Goal: Task Accomplishment & Management: Use online tool/utility

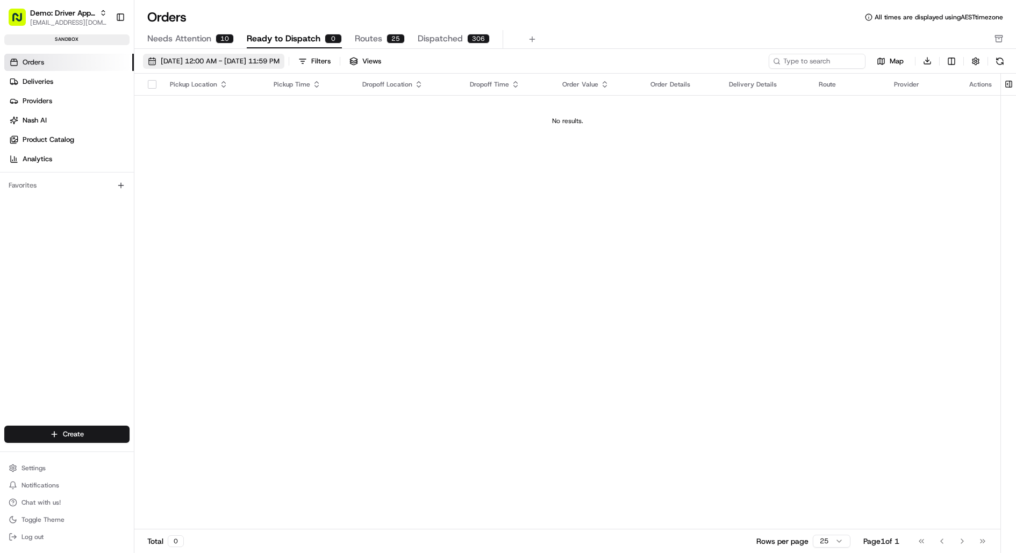
click at [239, 59] on span "[DATE] 12:00 AM - [DATE] 11:59 PM" at bounding box center [220, 61] width 119 height 10
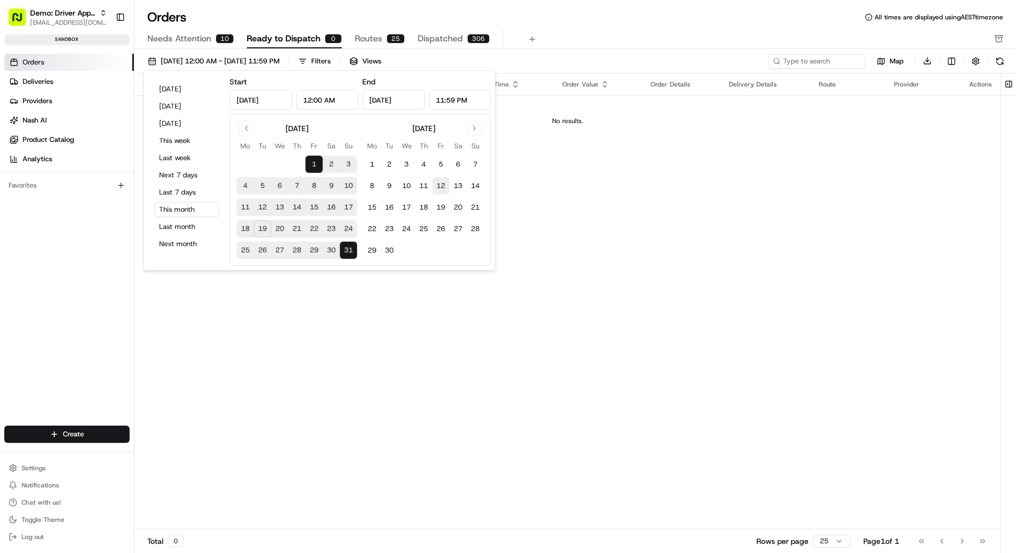
click at [441, 183] on button "12" at bounding box center [440, 185] width 17 height 17
type input "[DATE]"
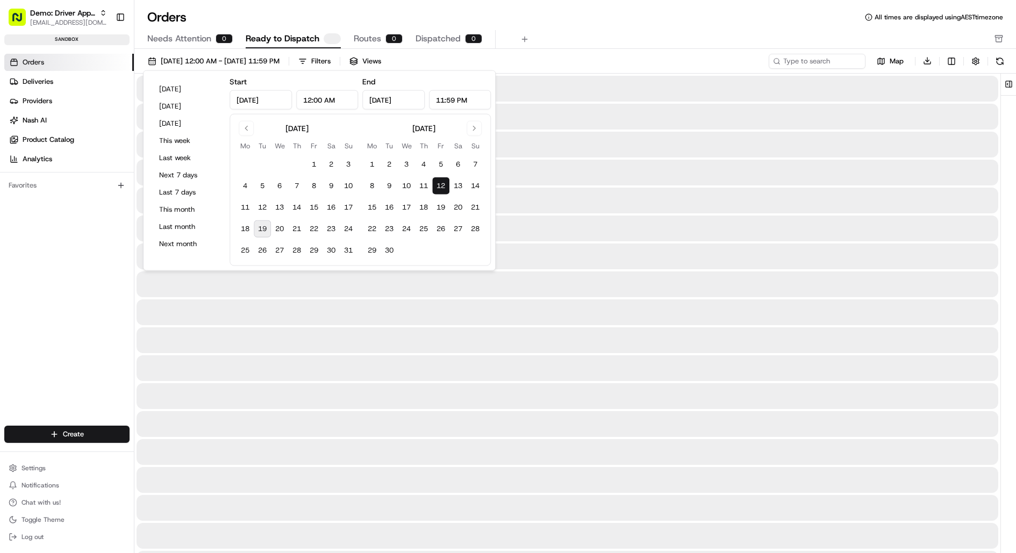
click at [441, 183] on button "12" at bounding box center [440, 185] width 17 height 17
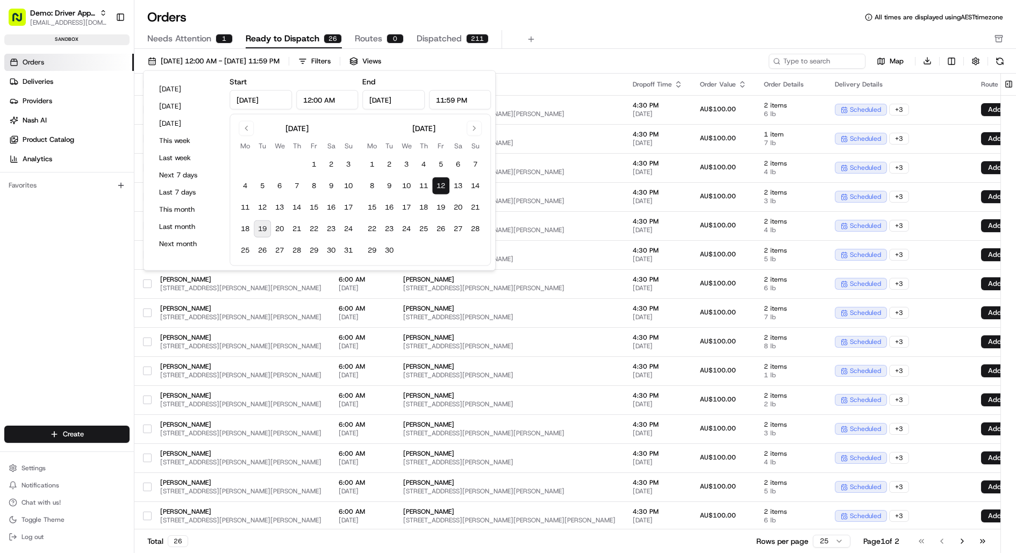
click at [574, 14] on div "Orders All times are displayed using AEST timezone" at bounding box center [574, 17] width 881 height 17
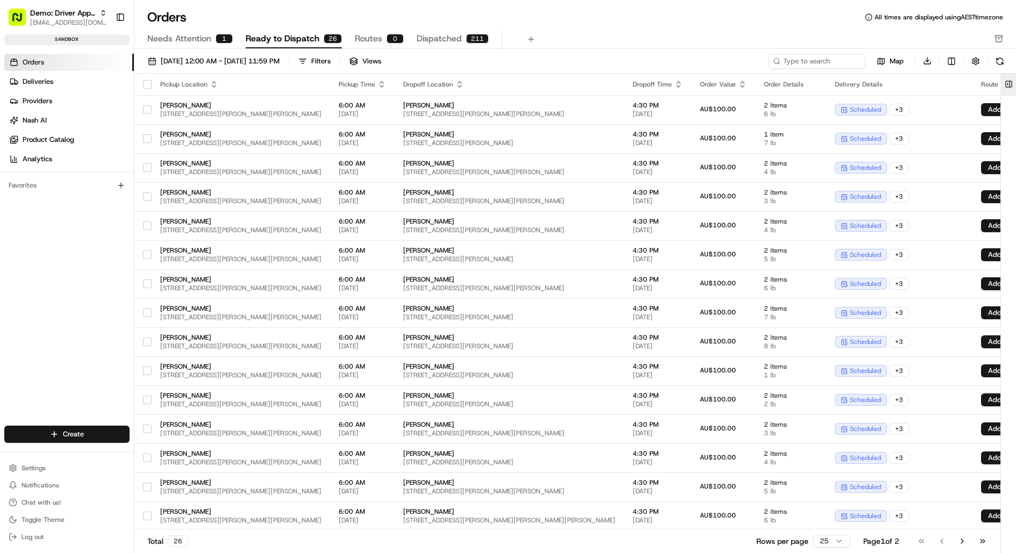
click at [1012, 82] on button at bounding box center [1009, 84] width 18 height 21
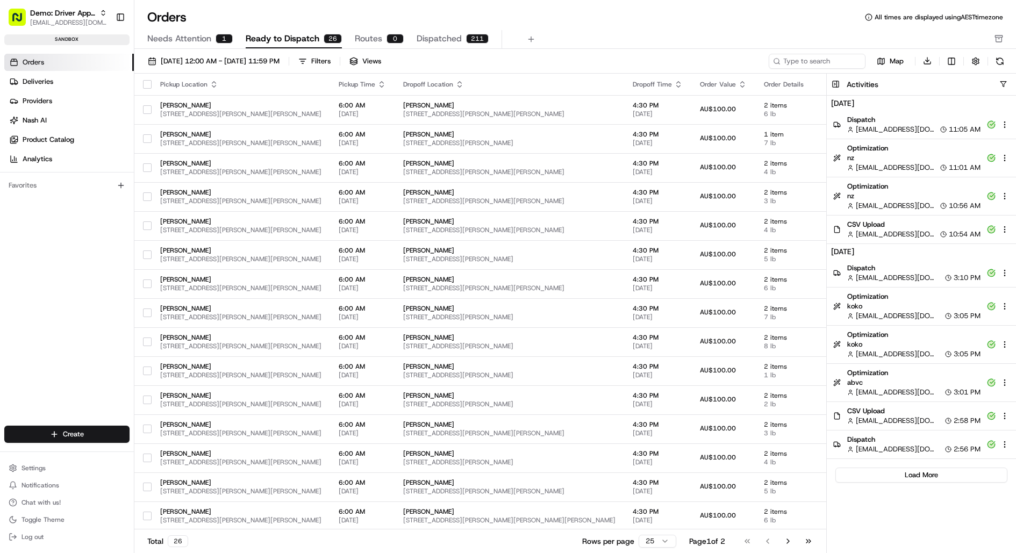
click at [921, 121] on span "Dispatch" at bounding box center [913, 120] width 133 height 10
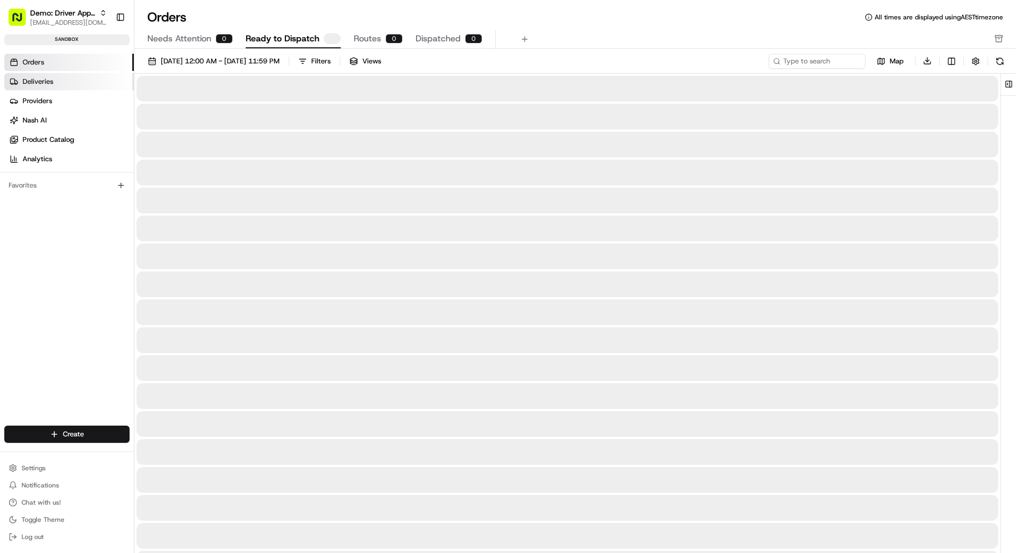
click at [83, 76] on link "Deliveries" at bounding box center [69, 81] width 130 height 17
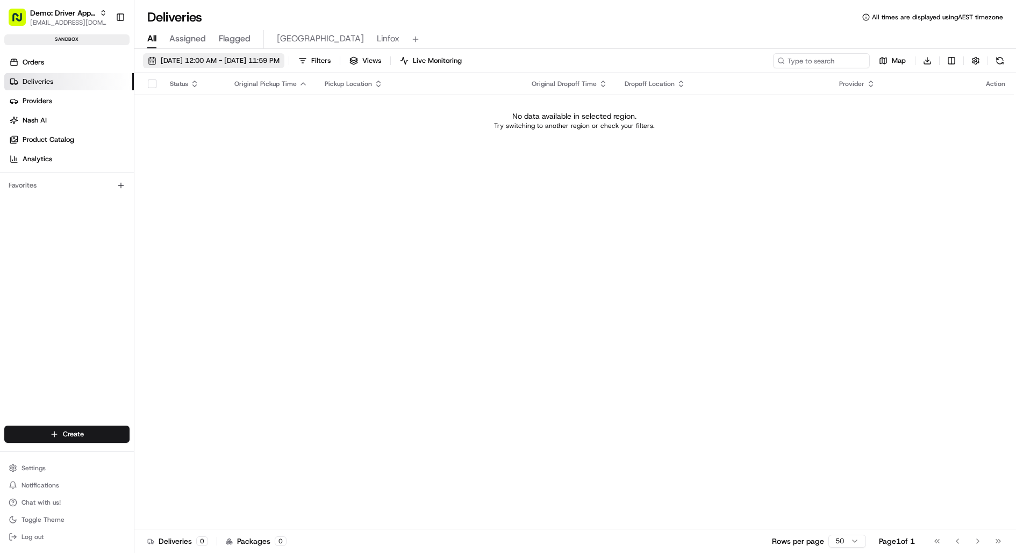
click at [206, 60] on span "08/19/2025 12:00 AM - 08/19/2025 11:59 PM" at bounding box center [220, 61] width 119 height 10
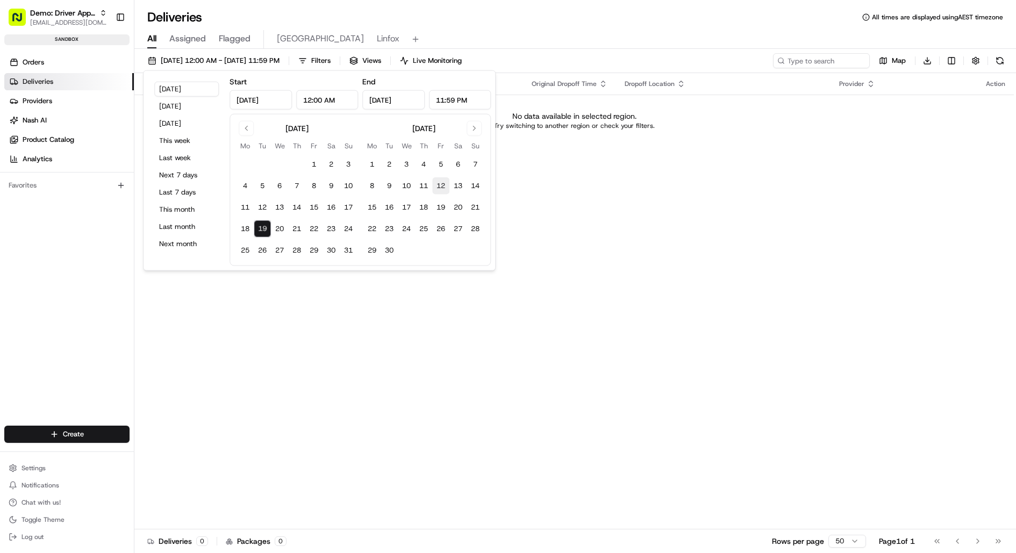
click at [441, 183] on button "12" at bounding box center [440, 185] width 17 height 17
type input "[DATE]"
click at [441, 183] on button "12" at bounding box center [440, 185] width 17 height 17
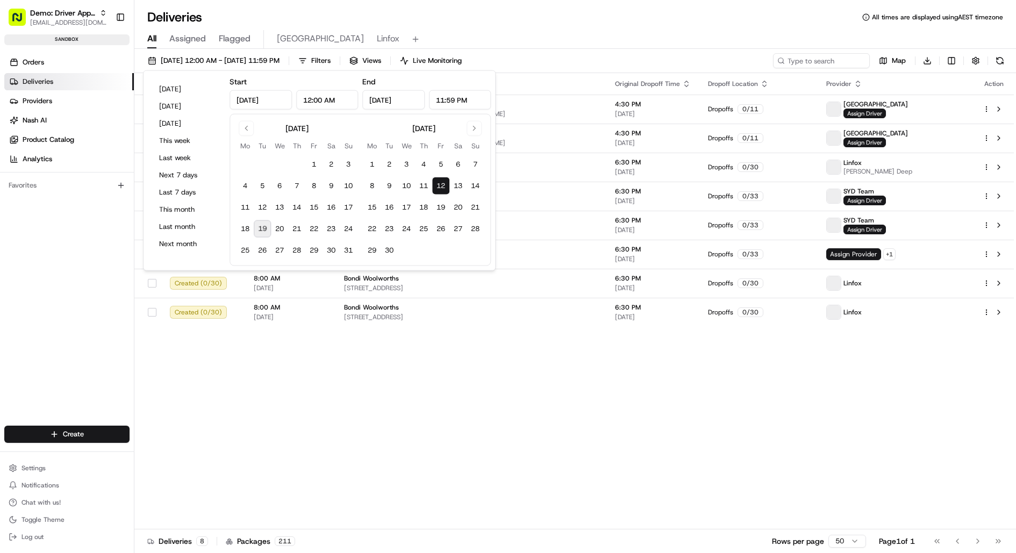
click at [595, 23] on div "Deliveries All times are displayed using AEST timezone" at bounding box center [574, 17] width 881 height 17
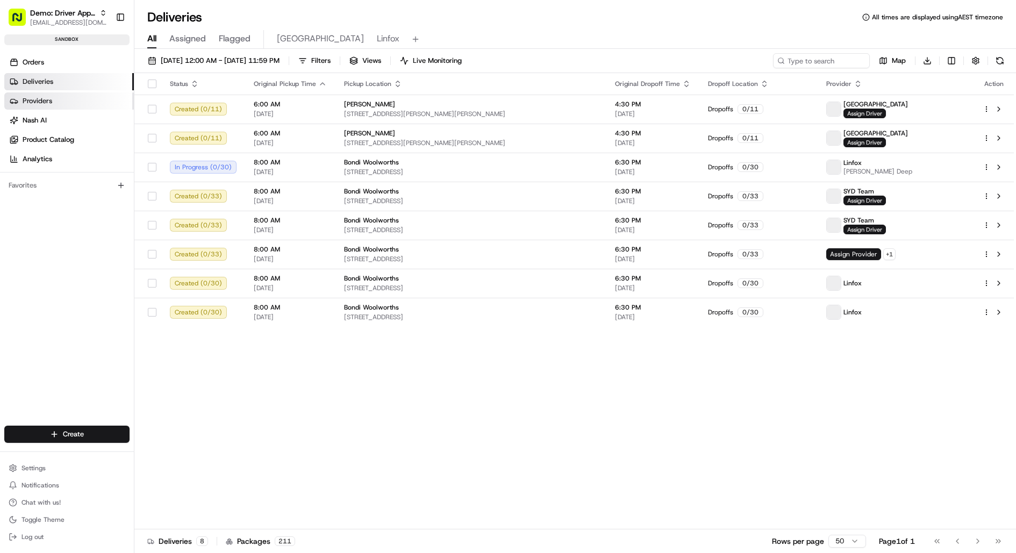
click at [47, 101] on span "Providers" at bounding box center [38, 101] width 30 height 10
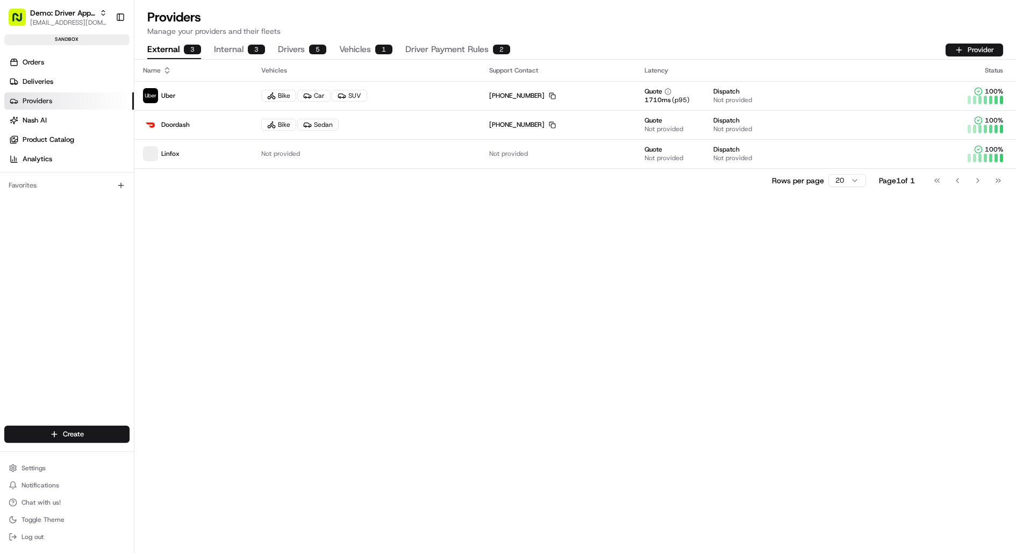
click at [222, 46] on button "Internal 3" at bounding box center [239, 50] width 51 height 18
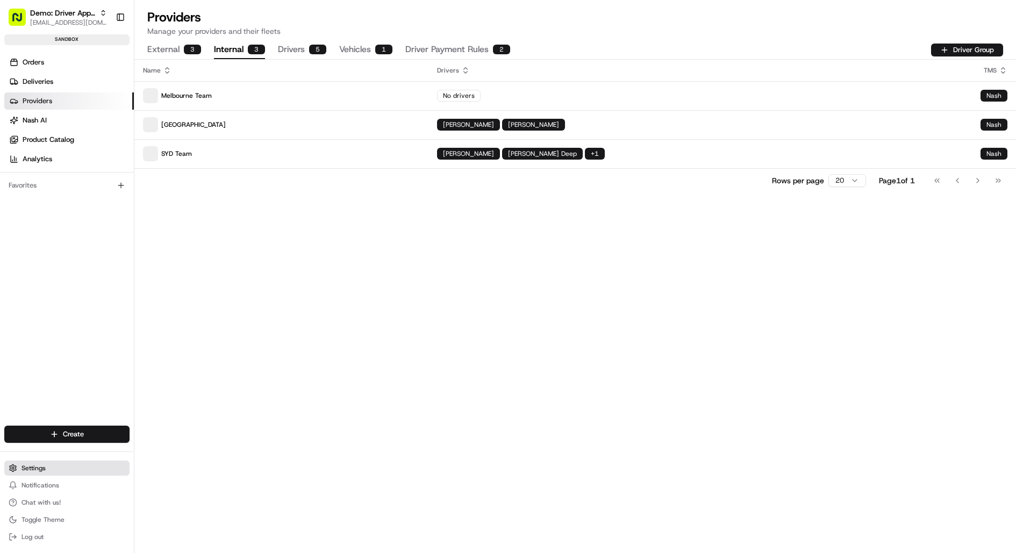
click at [55, 465] on button "Settings" at bounding box center [66, 468] width 125 height 15
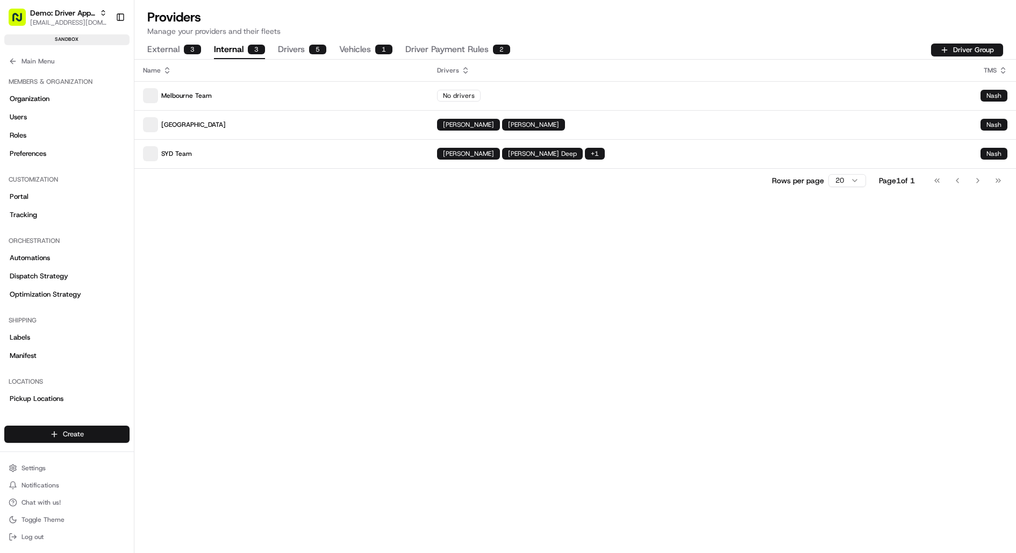
click at [63, 437] on html "Demo: Driver App APAC jj@usenash.com Toggle Sidebar sandbox Orders Deliveries P…" at bounding box center [508, 276] width 1016 height 553
click at [170, 494] on link "CSV Upload" at bounding box center [195, 492] width 120 height 19
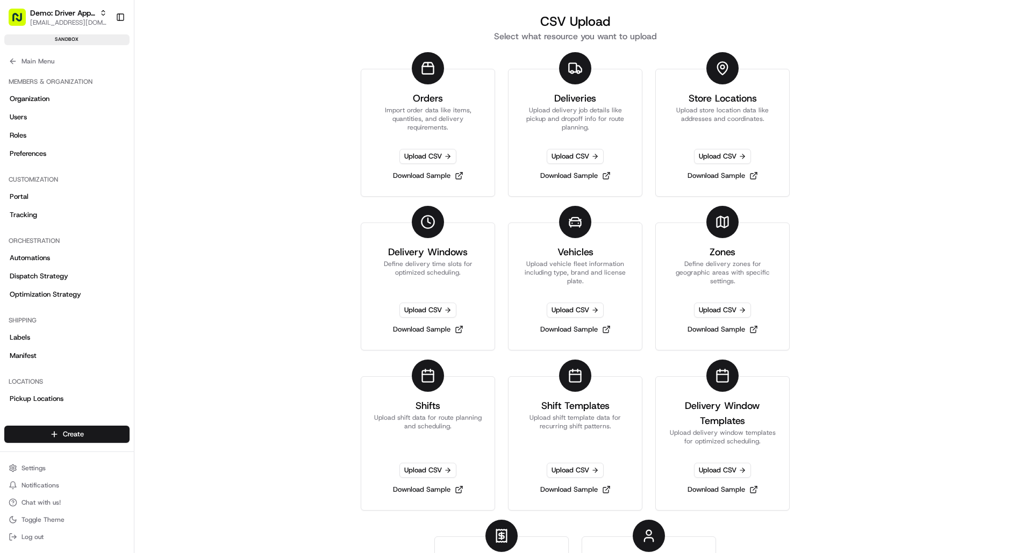
scroll to position [101, 0]
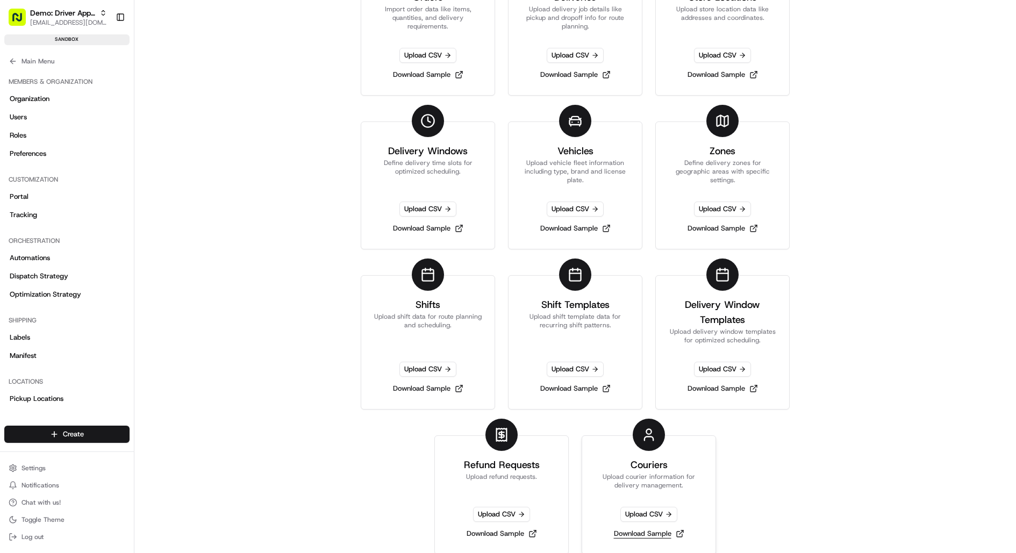
click at [646, 529] on link "Download Sample" at bounding box center [648, 533] width 79 height 15
click at [12, 59] on icon at bounding box center [11, 61] width 3 height 5
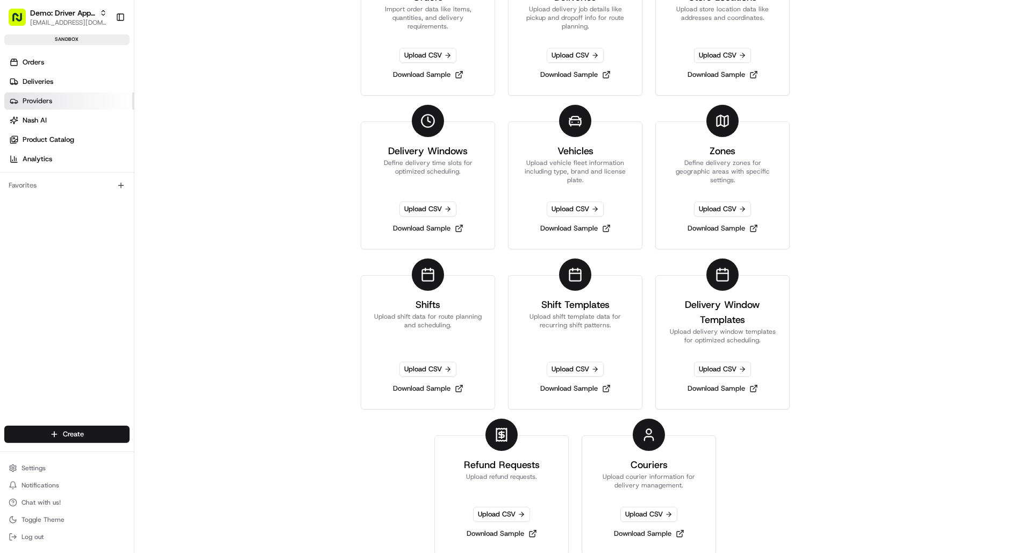
click at [40, 98] on span "Providers" at bounding box center [38, 101] width 30 height 10
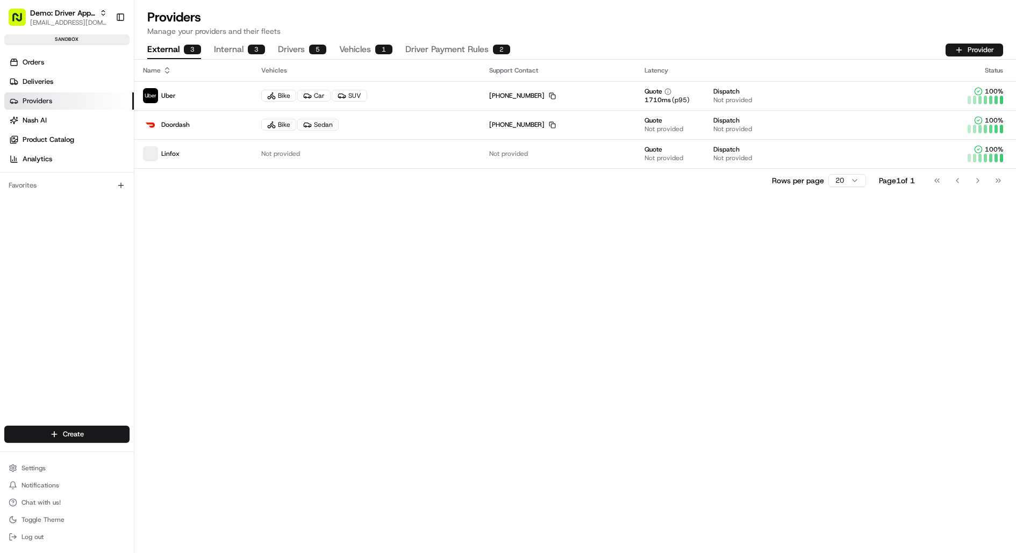
click at [294, 48] on button "Drivers 5" at bounding box center [302, 50] width 48 height 18
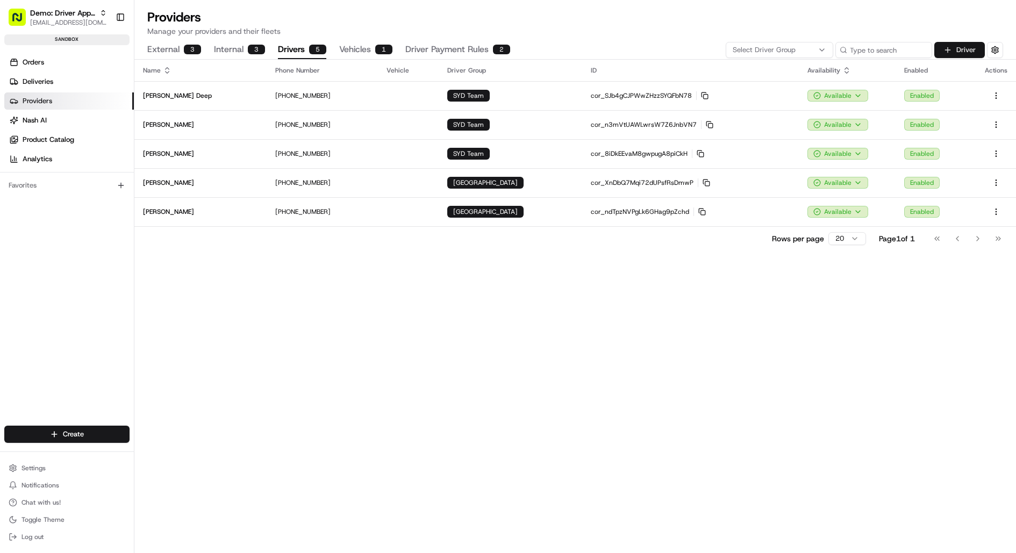
click at [965, 53] on button "Driver" at bounding box center [959, 50] width 51 height 16
